Goal: Contribute content

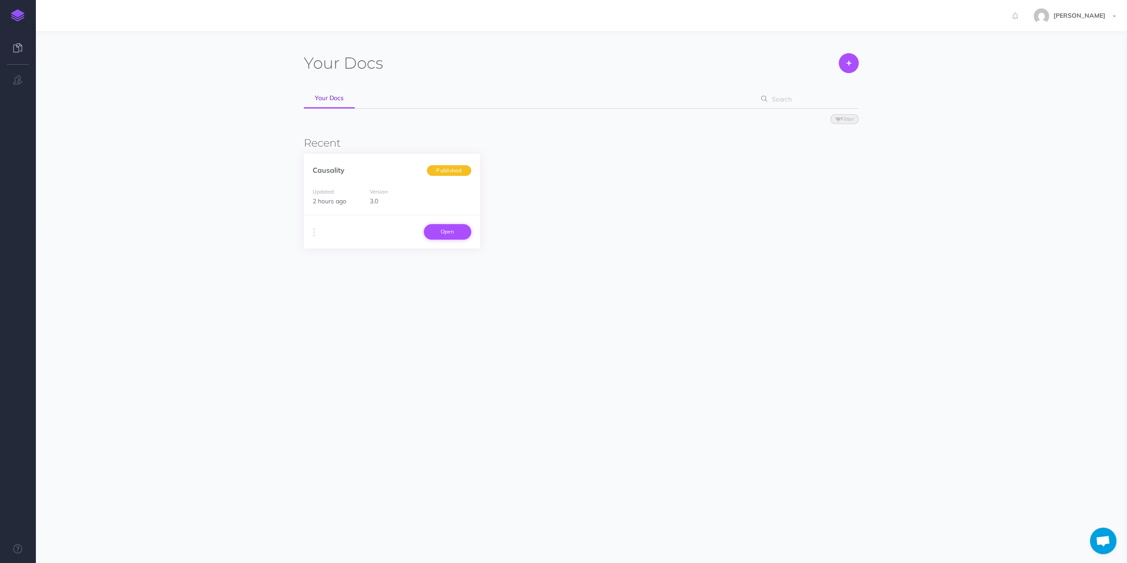
click at [456, 234] on link "Open" at bounding box center [447, 231] width 47 height 15
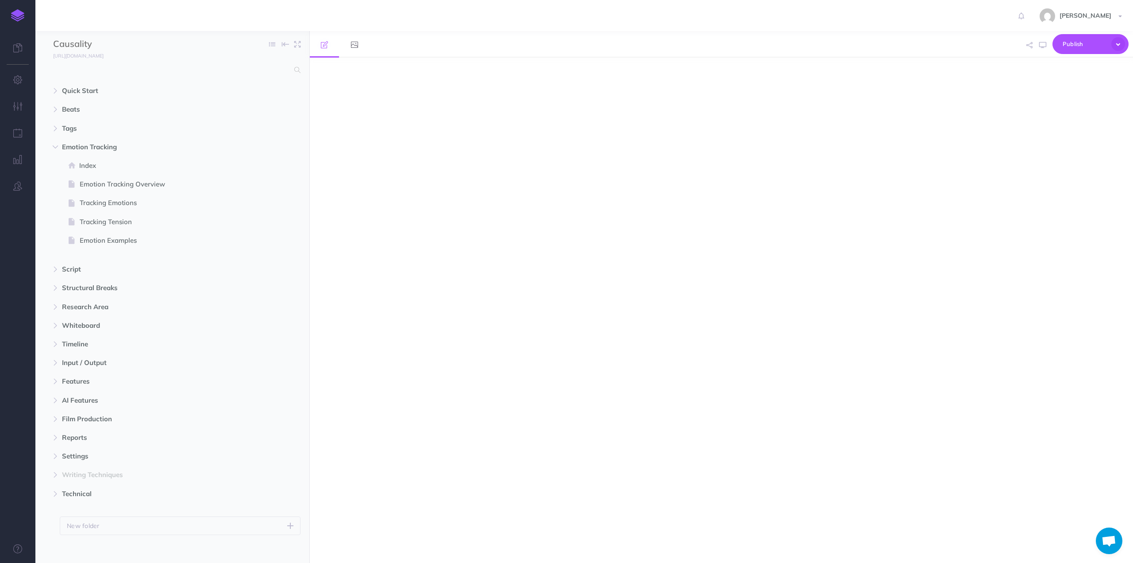
select select "null"
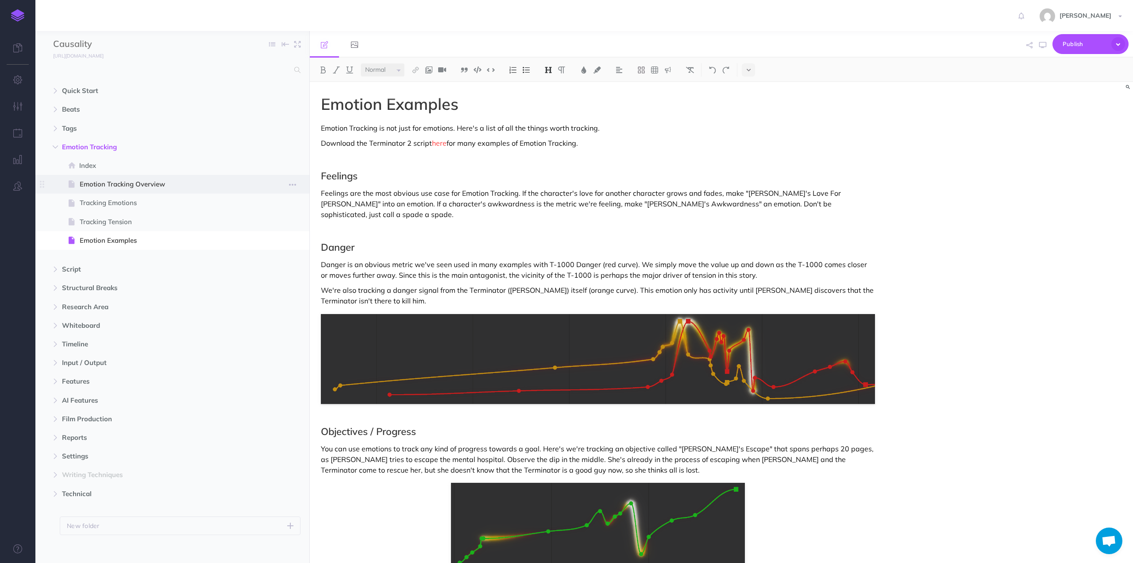
click at [106, 183] on span "Emotion Tracking Overview" at bounding box center [168, 184] width 177 height 11
select select "null"
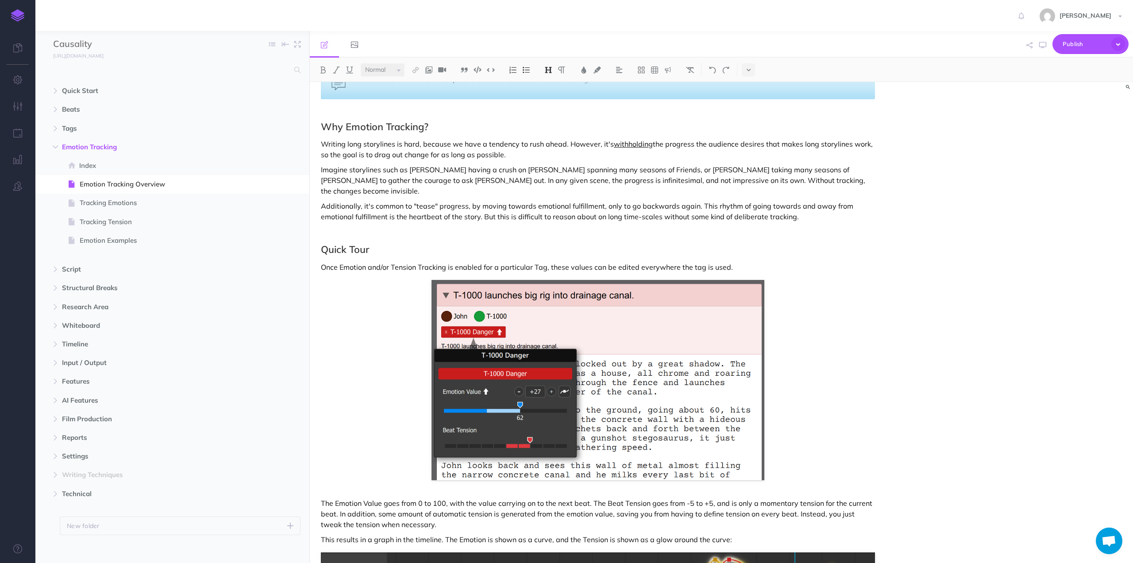
scroll to position [354, 0]
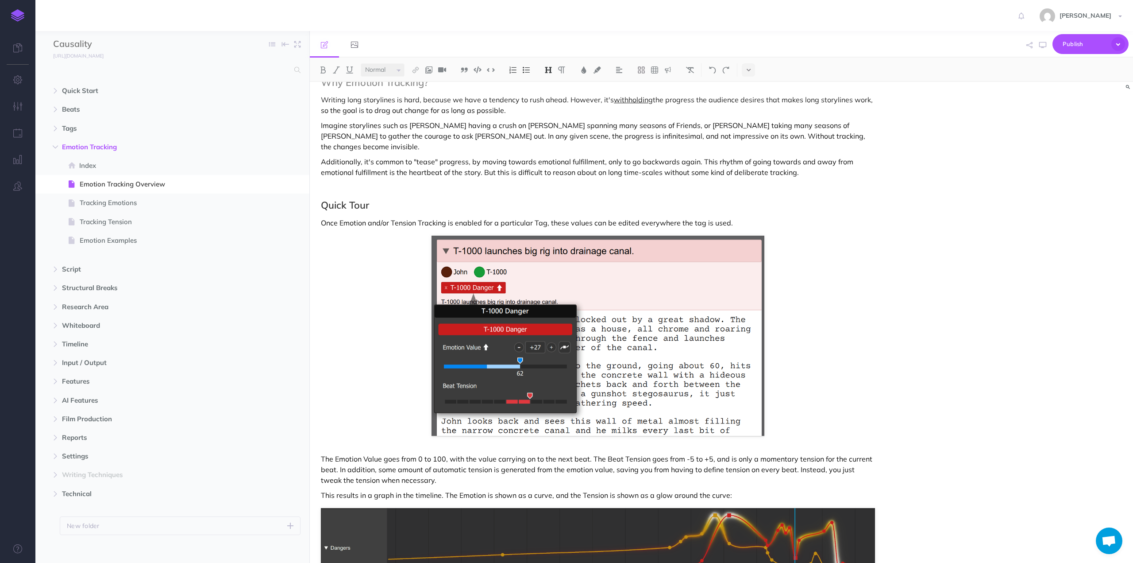
click at [412, 471] on p "The Emotion Value goes from 0 to 100, with the value carrying on to the next be…" at bounding box center [598, 469] width 554 height 32
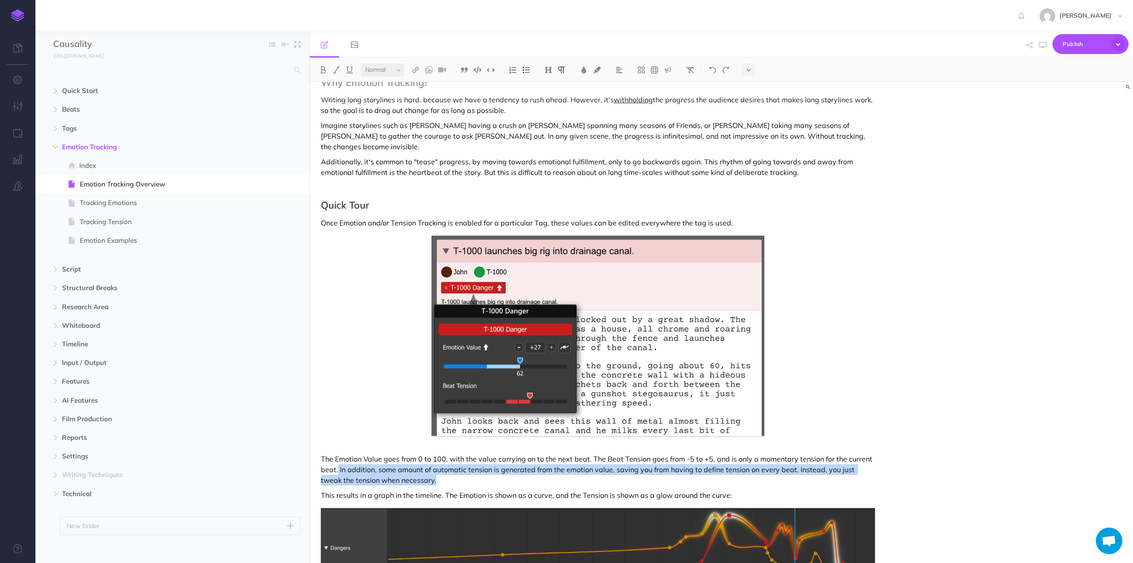
drag, startPoint x: 429, startPoint y: 470, endPoint x: 338, endPoint y: 460, distance: 91.3
click at [338, 460] on p "The Emotion Value goes from 0 to 100, with the value carrying on to the next be…" at bounding box center [598, 469] width 554 height 32
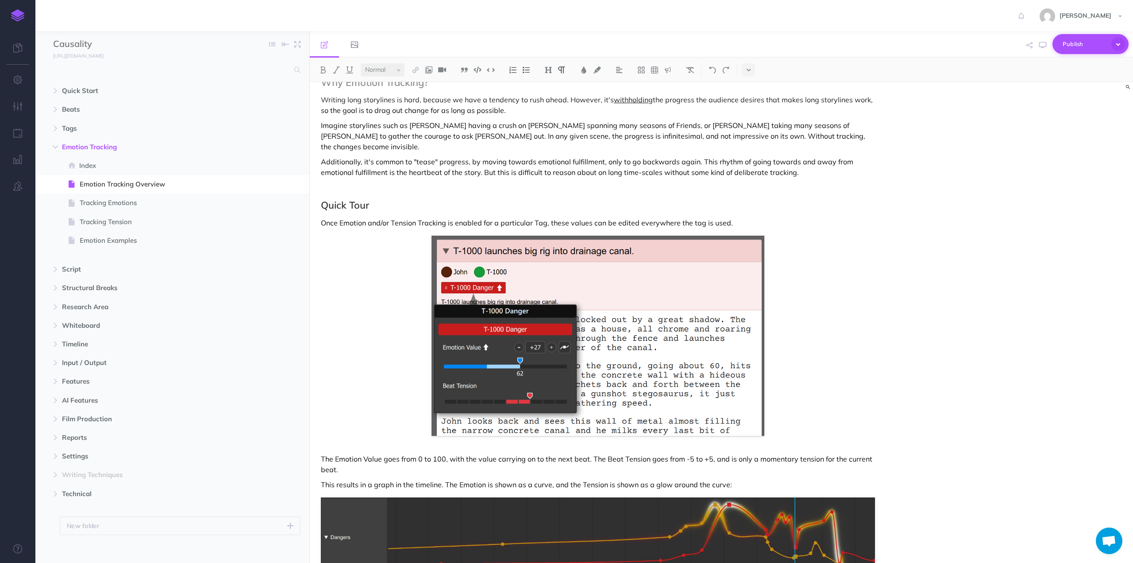
click at [1118, 41] on icon "button" at bounding box center [1119, 44] width 14 height 14
click at [1063, 76] on p "Publish all draft items, making them public." at bounding box center [1076, 80] width 89 height 16
click at [100, 205] on span "Tracking Emotions" at bounding box center [168, 202] width 177 height 11
select select "null"
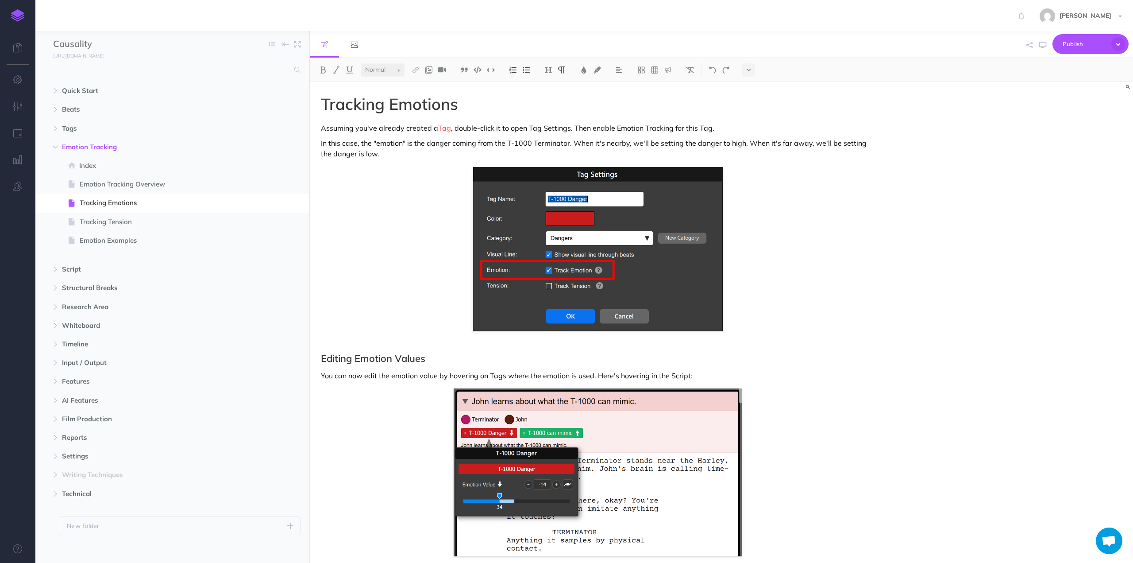
click at [350, 154] on p "In this case, the "emotion" is the danger coming from the T-1000 Terminator. Wh…" at bounding box center [598, 148] width 554 height 21
click at [1124, 45] on icon "button" at bounding box center [1119, 44] width 14 height 14
click at [1066, 75] on p "Publish all draft items, making them public." at bounding box center [1076, 80] width 89 height 16
